Goal: Check status: Check status

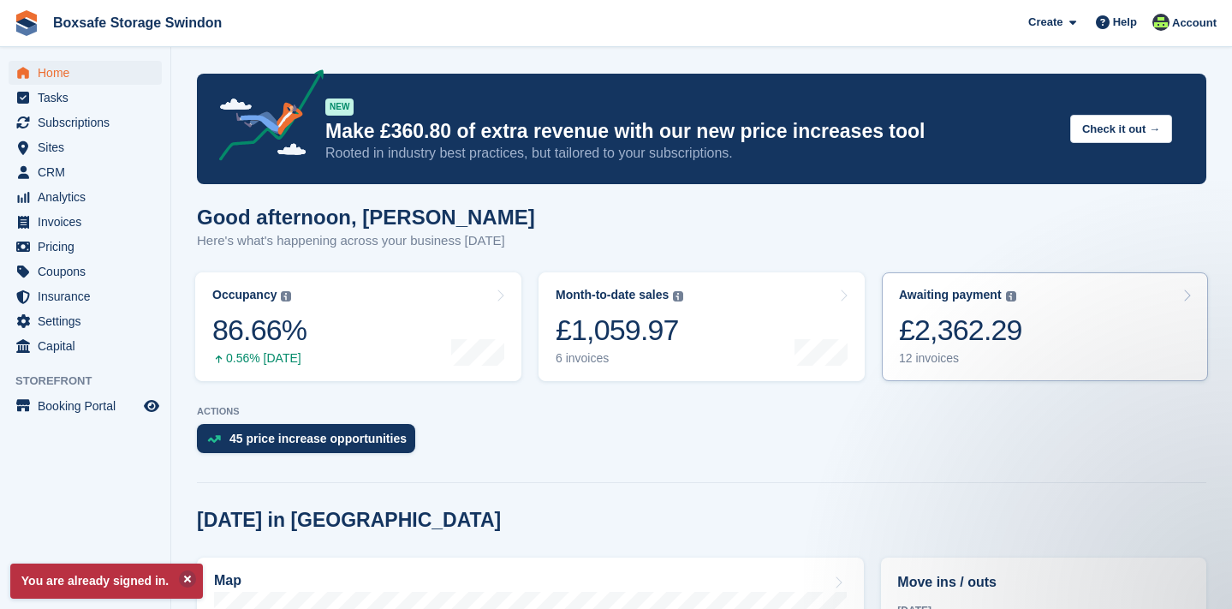
click at [994, 323] on div "£2,362.29" at bounding box center [960, 329] width 123 height 35
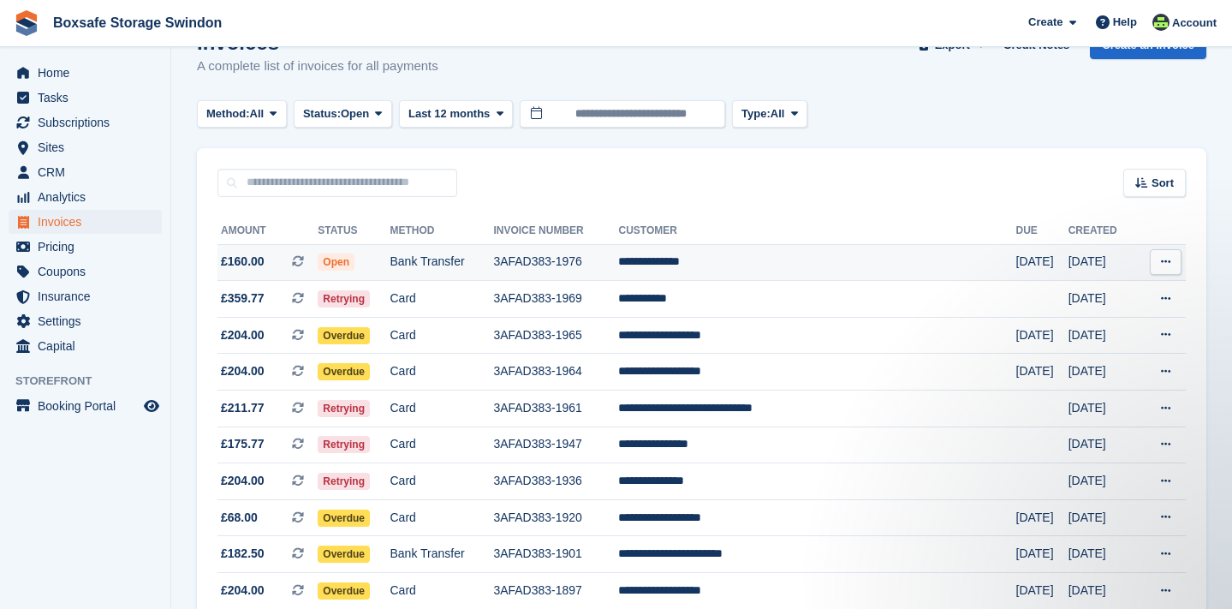
click at [464, 261] on td "Bank Transfer" at bounding box center [442, 262] width 104 height 37
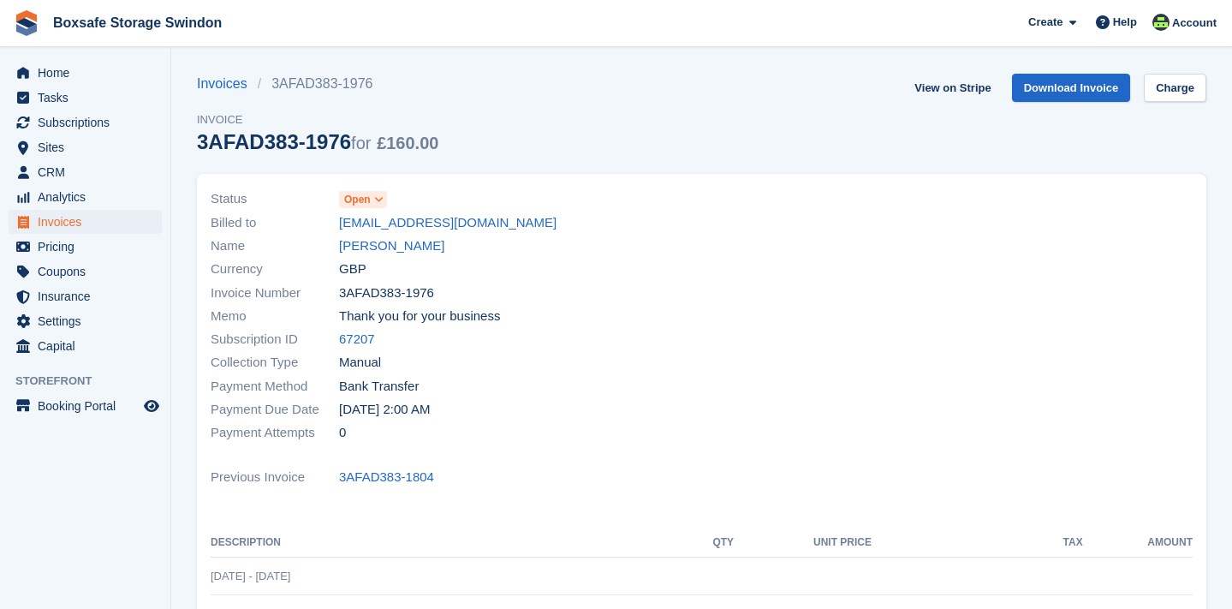
click at [382, 199] on icon at bounding box center [378, 199] width 9 height 10
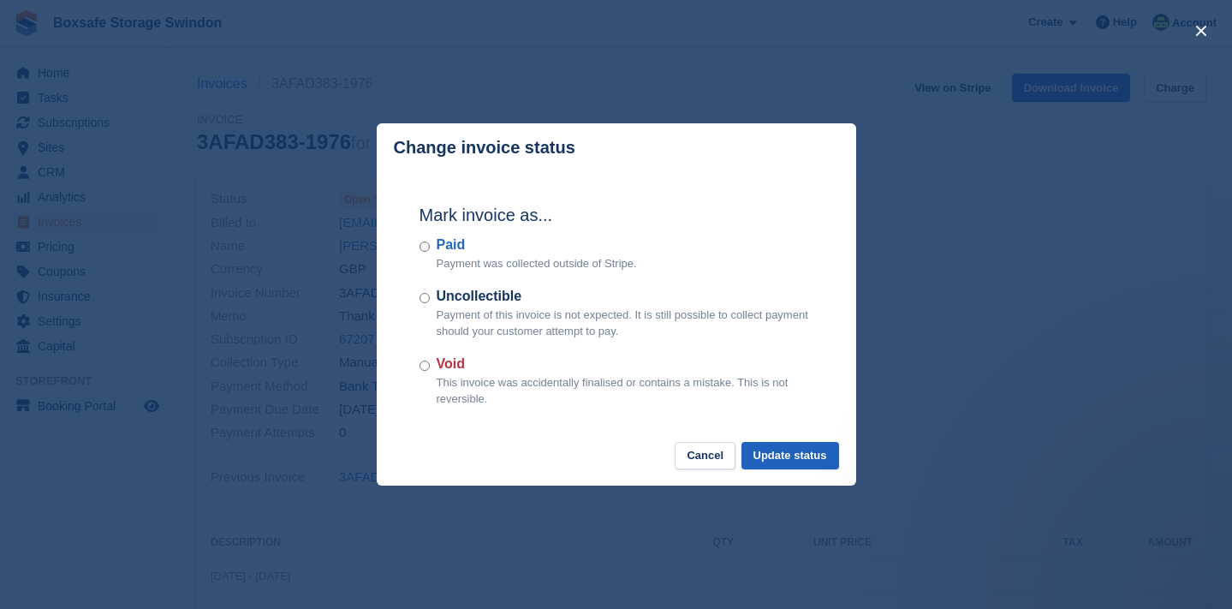
click at [772, 456] on button "Update status" at bounding box center [790, 456] width 98 height 28
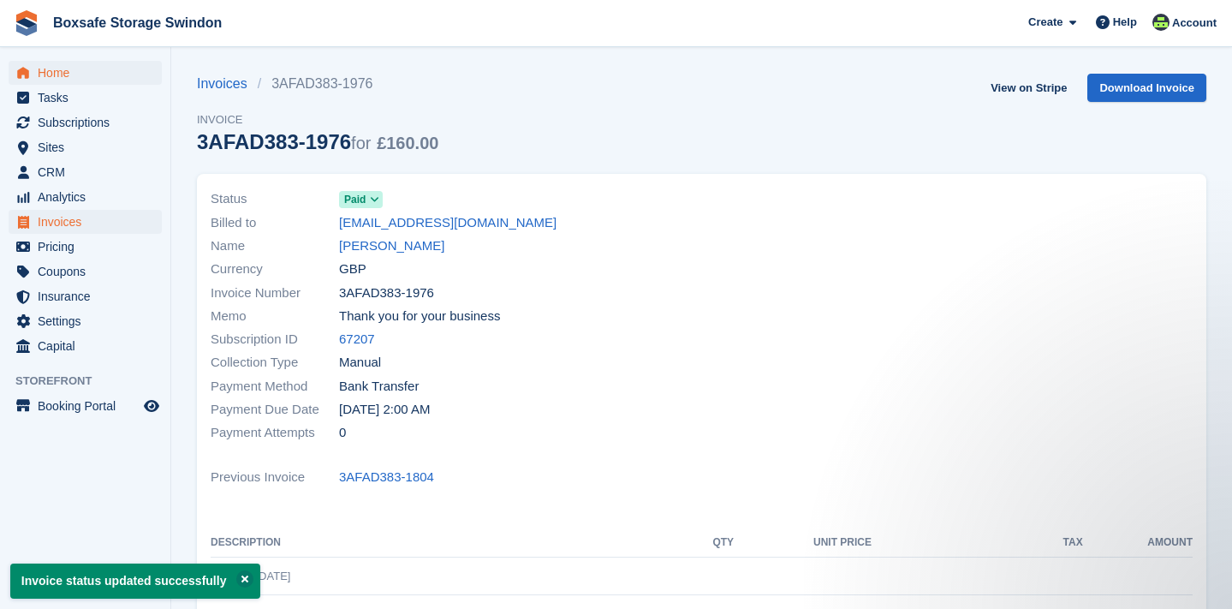
click at [68, 71] on span "Home" at bounding box center [89, 73] width 103 height 24
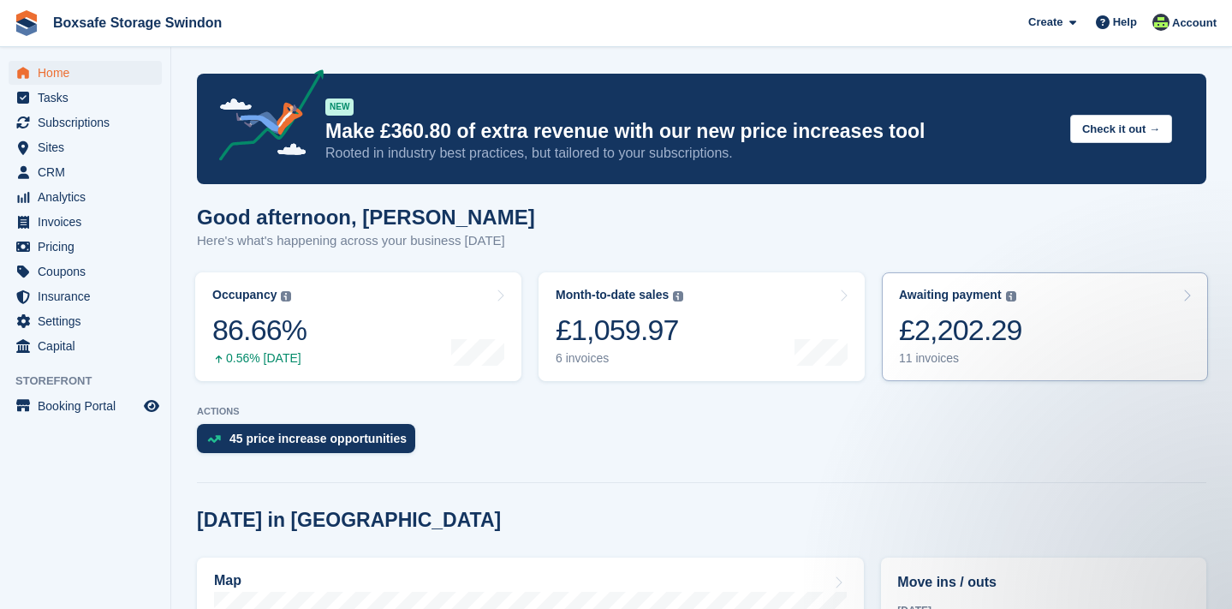
click at [964, 326] on div "£2,202.29" at bounding box center [960, 329] width 123 height 35
